Goal: Task Accomplishment & Management: Manage account settings

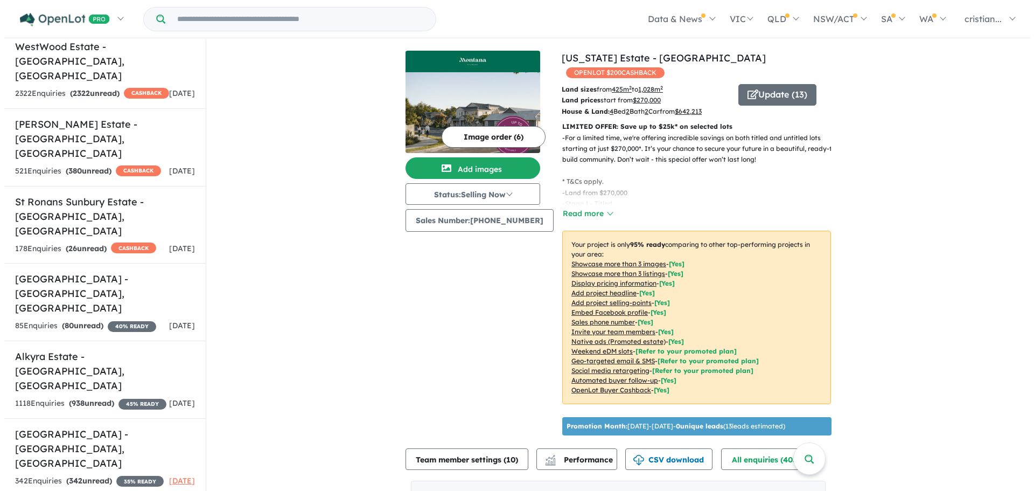
scroll to position [485, 0]
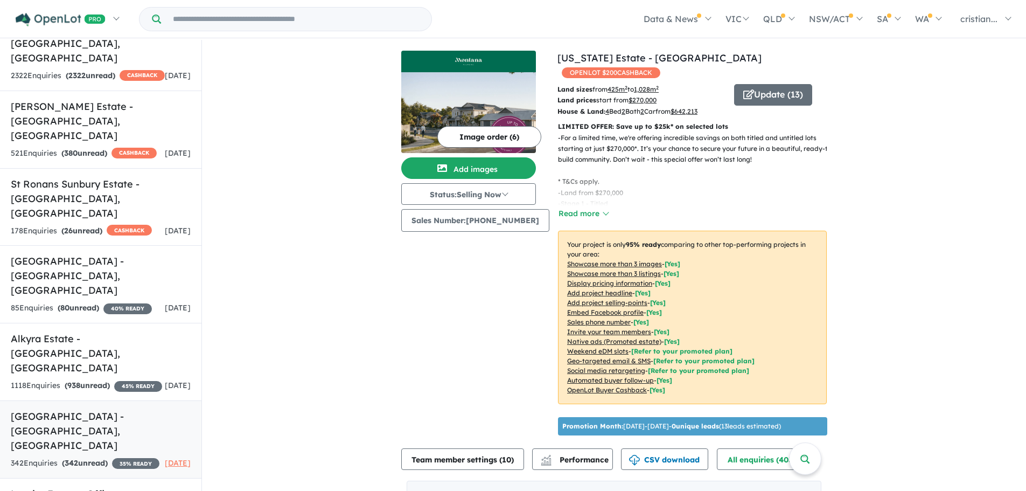
click at [69, 400] on link "[GEOGRAPHIC_DATA] - [GEOGRAPHIC_DATA] , [GEOGRAPHIC_DATA] 342 Enquir ies ( 342 …" at bounding box center [100, 439] width 201 height 78
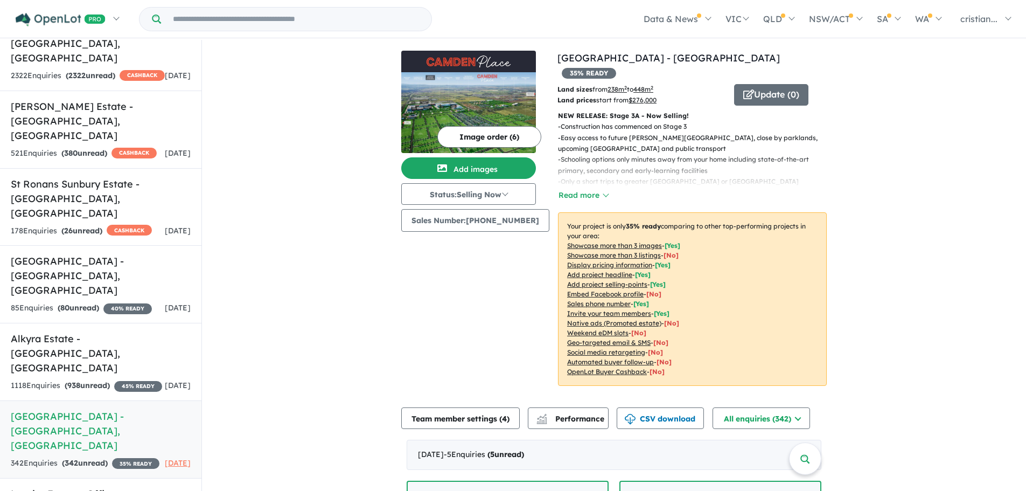
click at [461, 136] on button "Image order ( 6 )" at bounding box center [489, 137] width 104 height 22
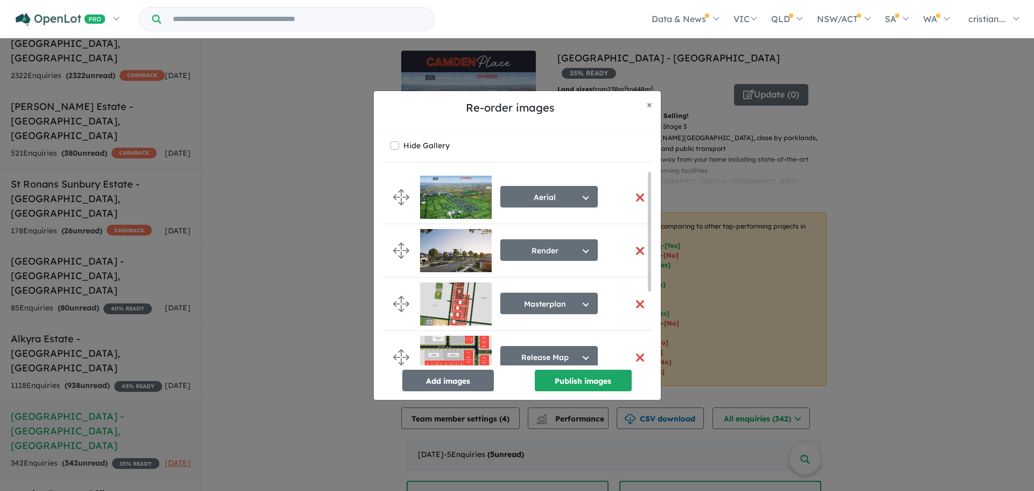
click at [641, 250] on button "button" at bounding box center [640, 250] width 23 height 23
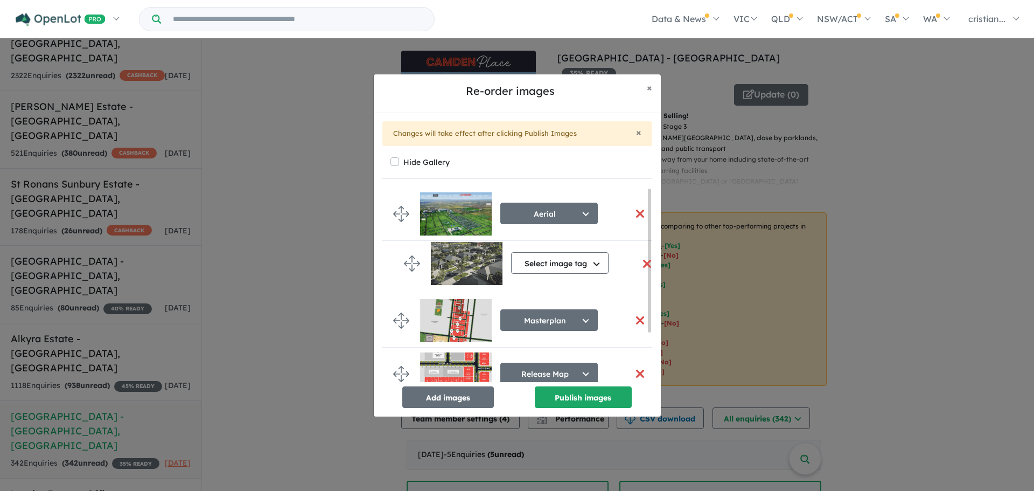
drag, startPoint x: 402, startPoint y: 363, endPoint x: 413, endPoint y: 267, distance: 96.5
click at [575, 263] on button "Select image tag" at bounding box center [549, 267] width 98 height 22
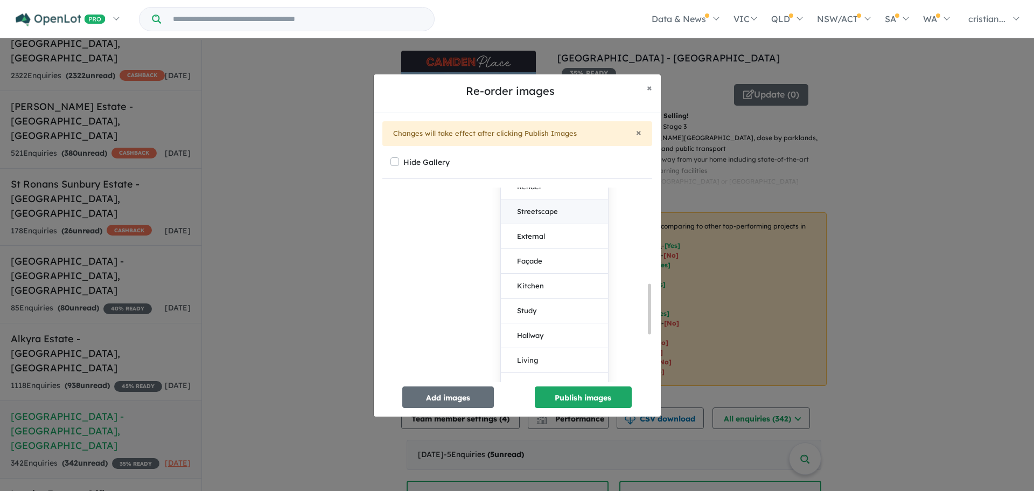
click at [553, 212] on button "Streetscape" at bounding box center [554, 211] width 107 height 25
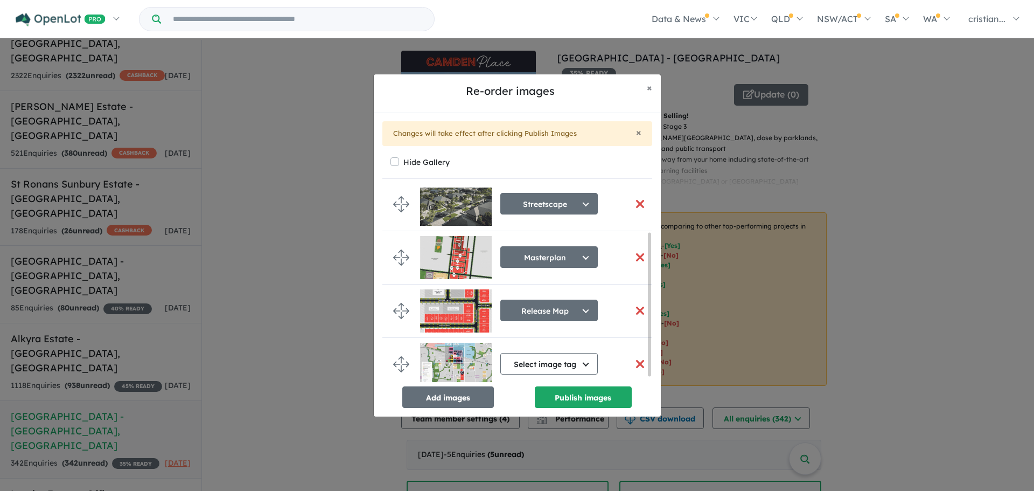
scroll to position [68, 0]
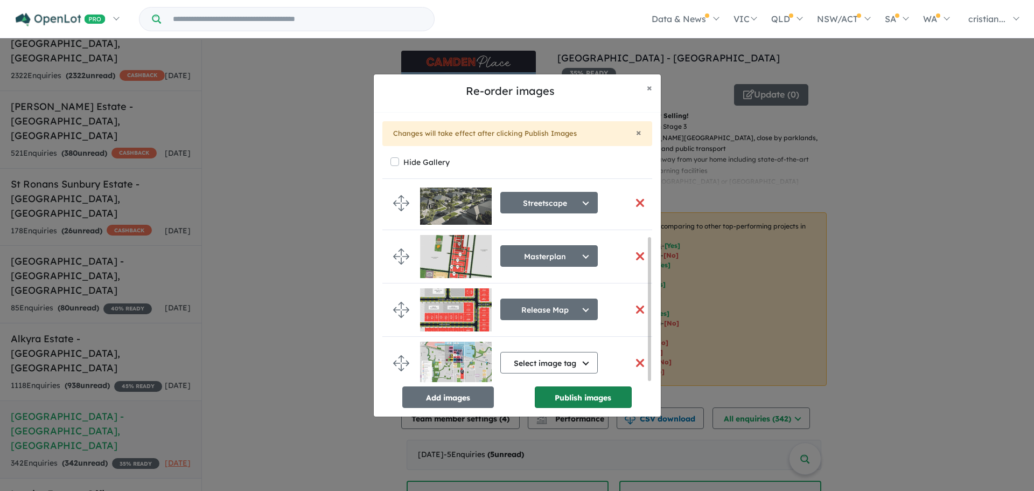
click at [565, 398] on button "Publish images" at bounding box center [583, 397] width 97 height 22
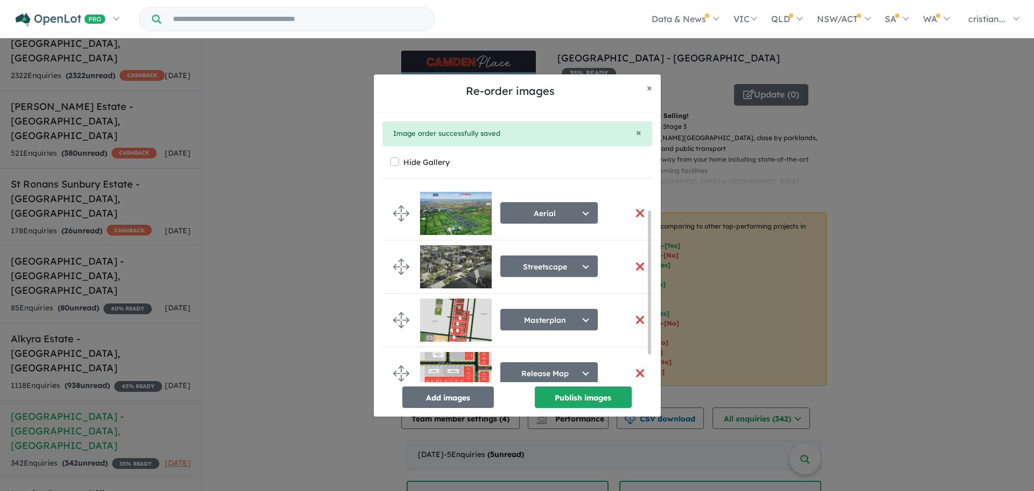
scroll to position [0, 0]
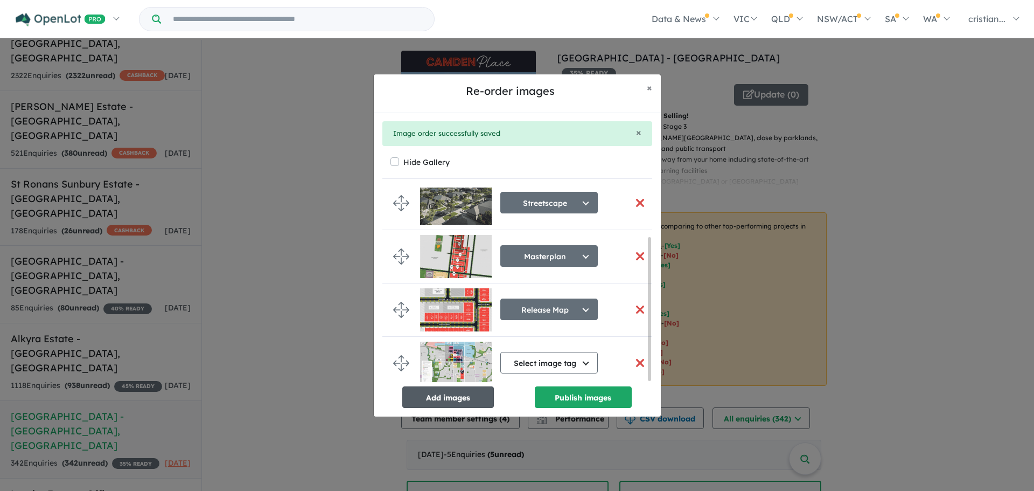
click at [463, 402] on button "Add images" at bounding box center [448, 397] width 92 height 22
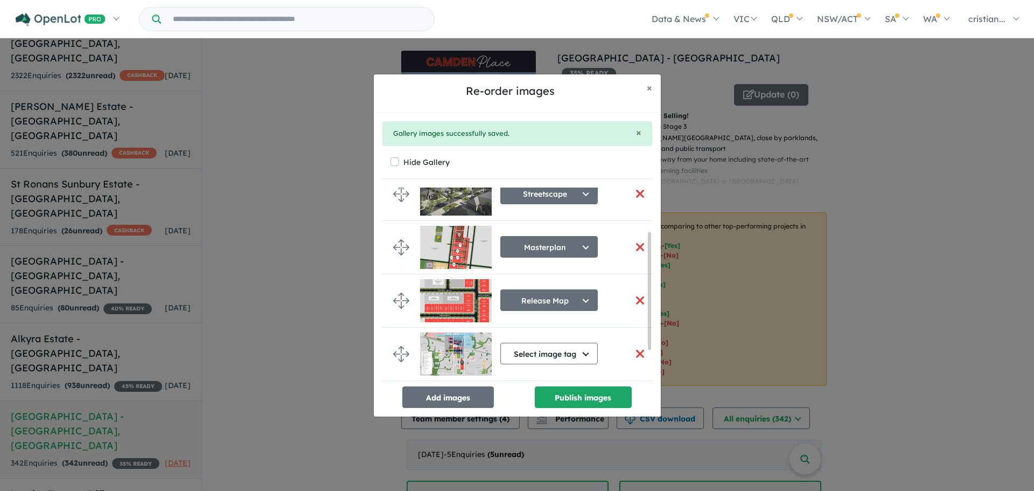
scroll to position [121, 0]
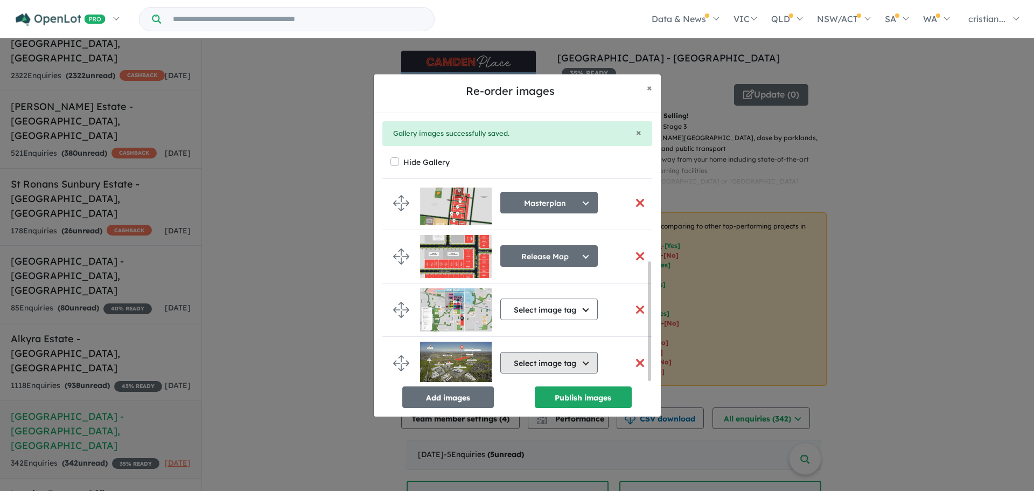
click at [570, 360] on button "Select image tag" at bounding box center [549, 363] width 98 height 22
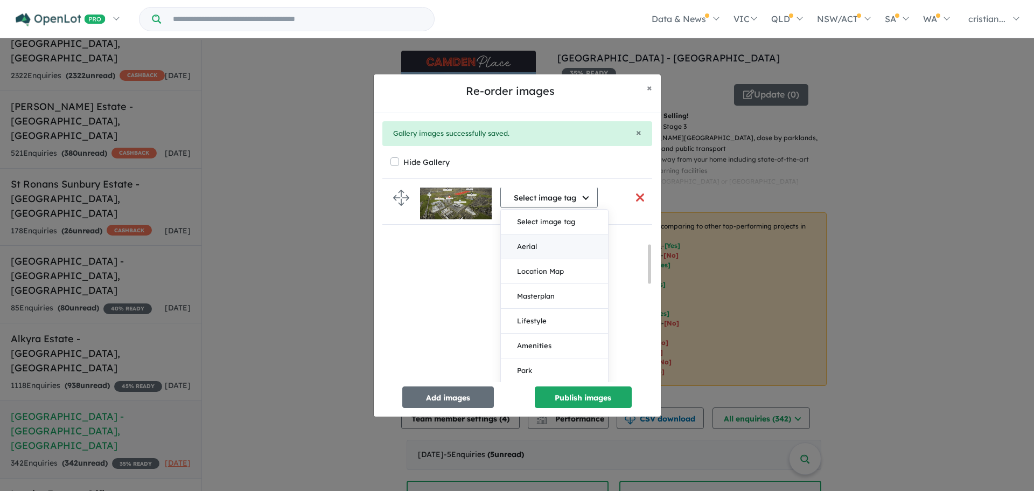
click at [537, 248] on button "Aerial" at bounding box center [554, 246] width 107 height 25
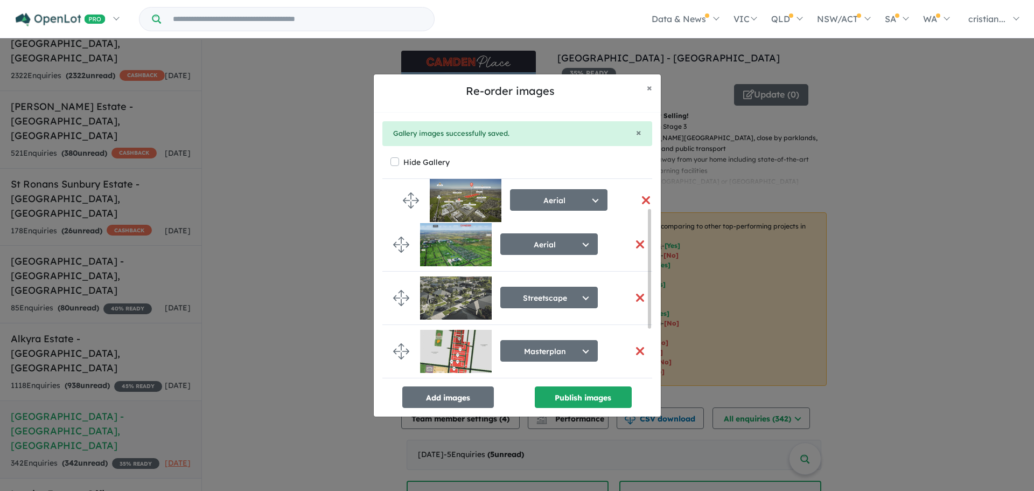
scroll to position [0, 0]
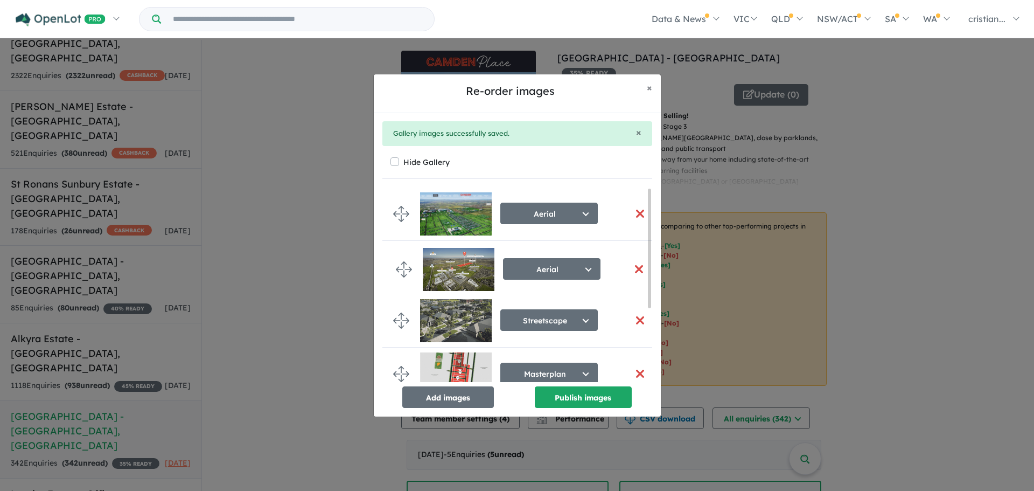
drag, startPoint x: 402, startPoint y: 361, endPoint x: 405, endPoint y: 270, distance: 90.5
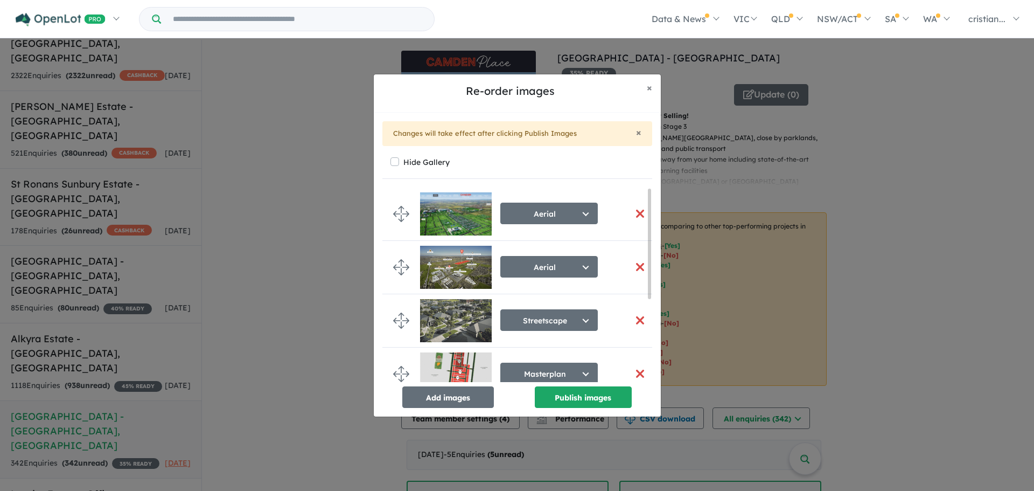
click at [636, 213] on button "button" at bounding box center [640, 213] width 23 height 23
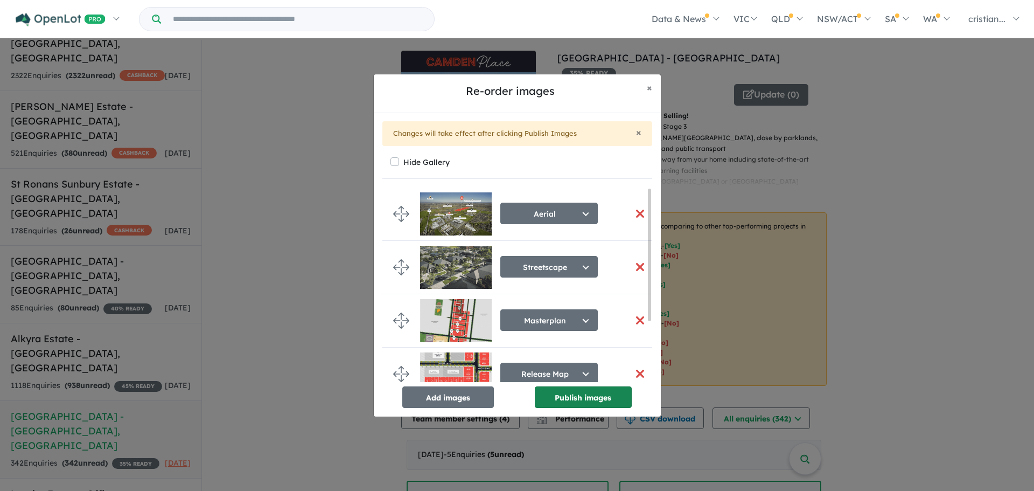
click at [590, 401] on button "Publish images" at bounding box center [583, 397] width 97 height 22
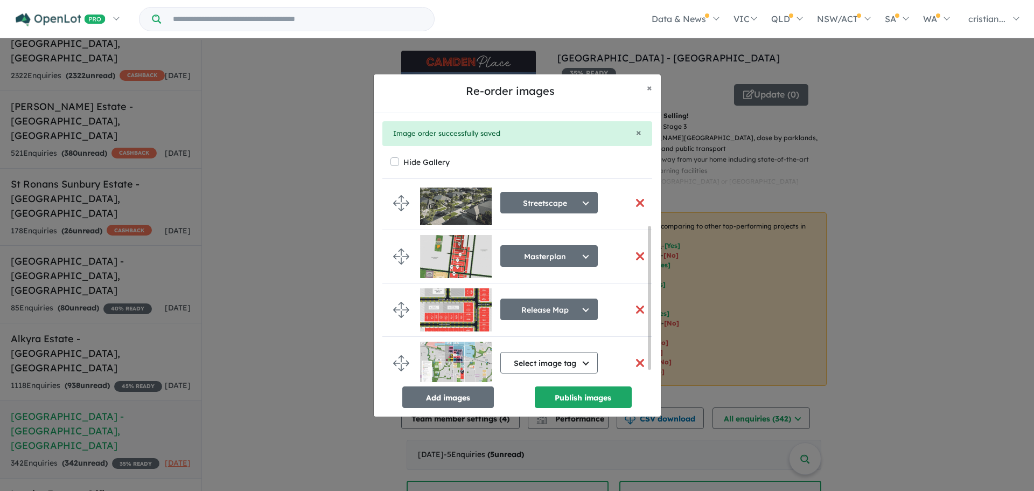
scroll to position [68, 0]
click at [648, 88] on span "×" at bounding box center [649, 87] width 5 height 12
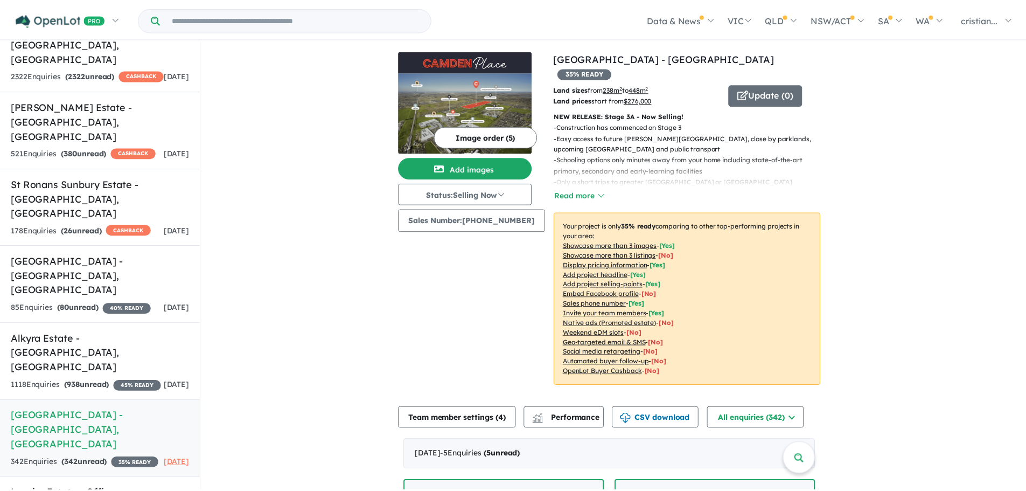
scroll to position [66, 0]
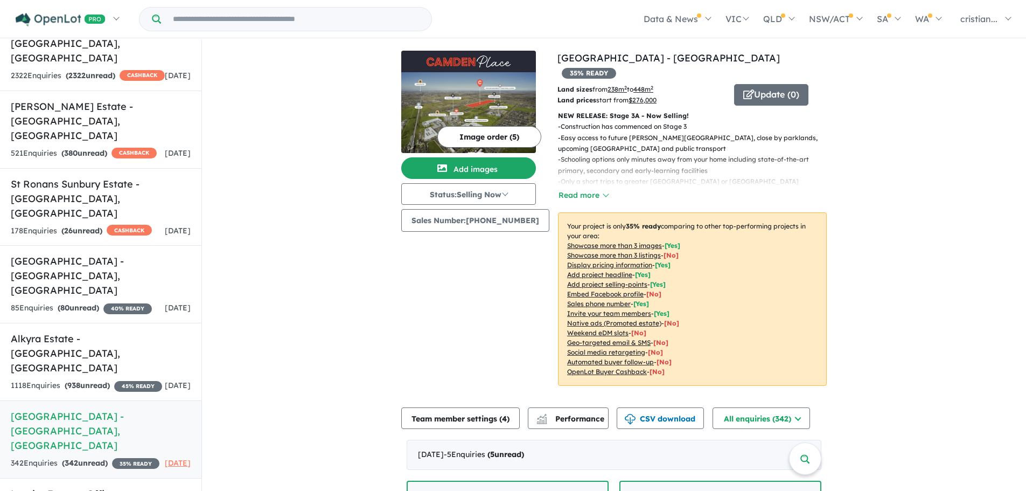
click at [610, 59] on link "[GEOGRAPHIC_DATA] - [GEOGRAPHIC_DATA]" at bounding box center [669, 58] width 222 height 12
